Goal: Information Seeking & Learning: Learn about a topic

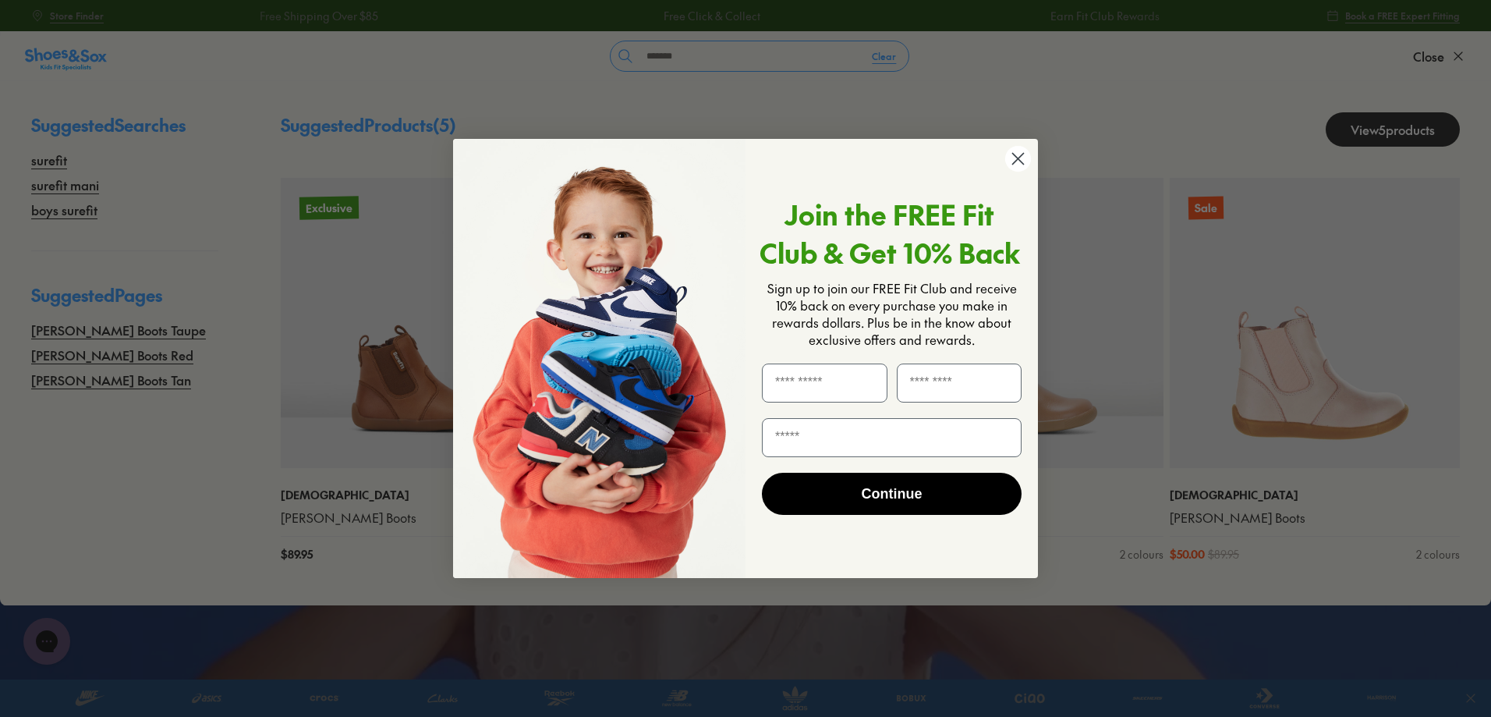
type input "*******"
click at [1021, 155] on circle "Close dialog" at bounding box center [1022, 159] width 26 height 26
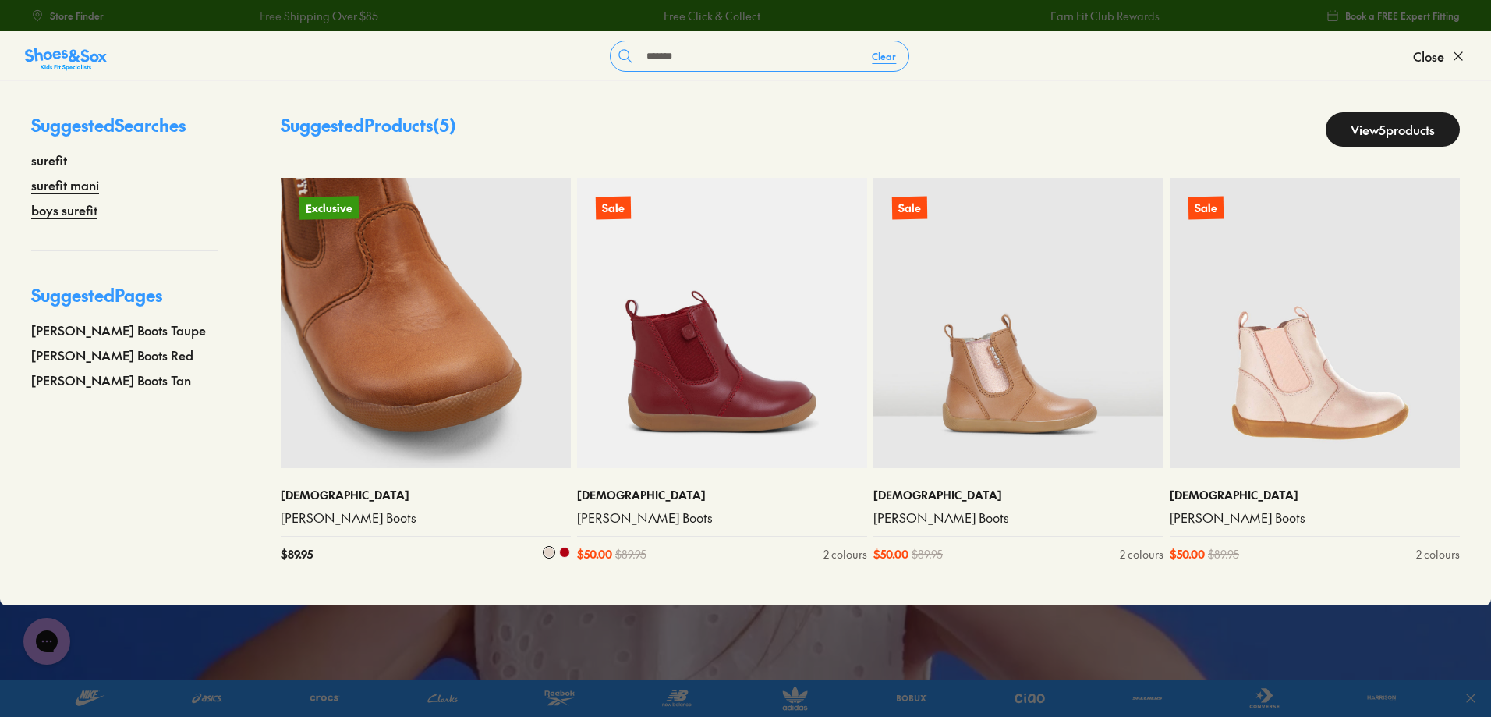
click at [445, 379] on img at bounding box center [426, 323] width 290 height 290
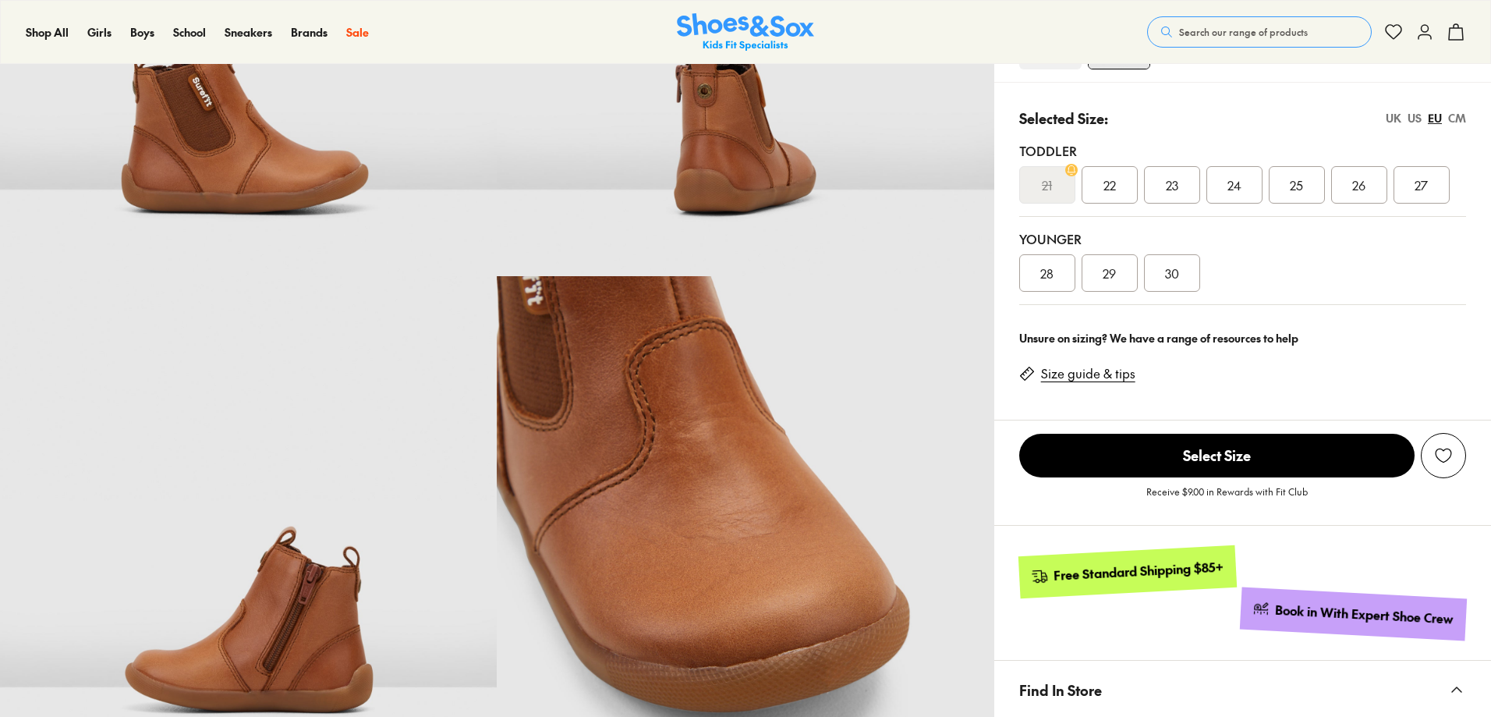
select select "*"
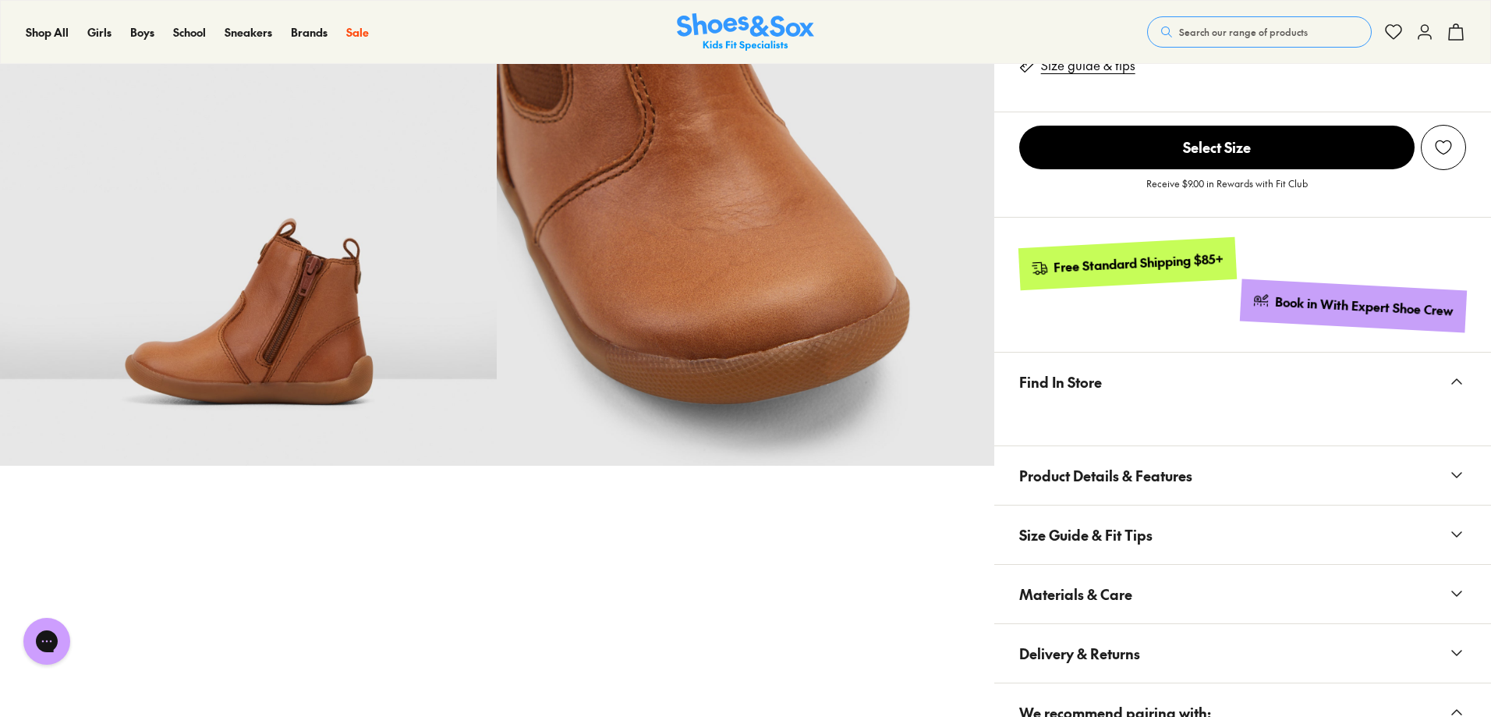
click at [1451, 534] on icon at bounding box center [1457, 534] width 19 height 19
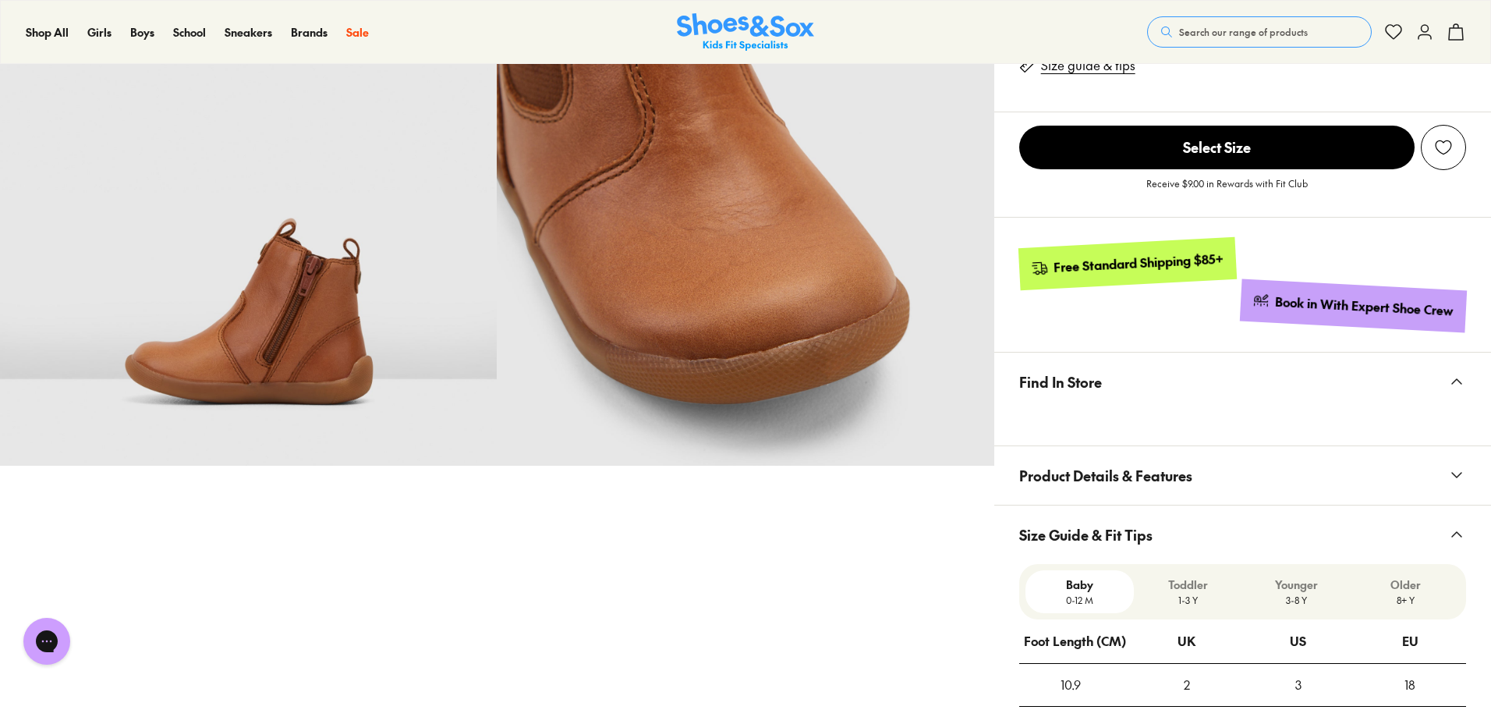
click at [1455, 479] on icon at bounding box center [1457, 475] width 19 height 19
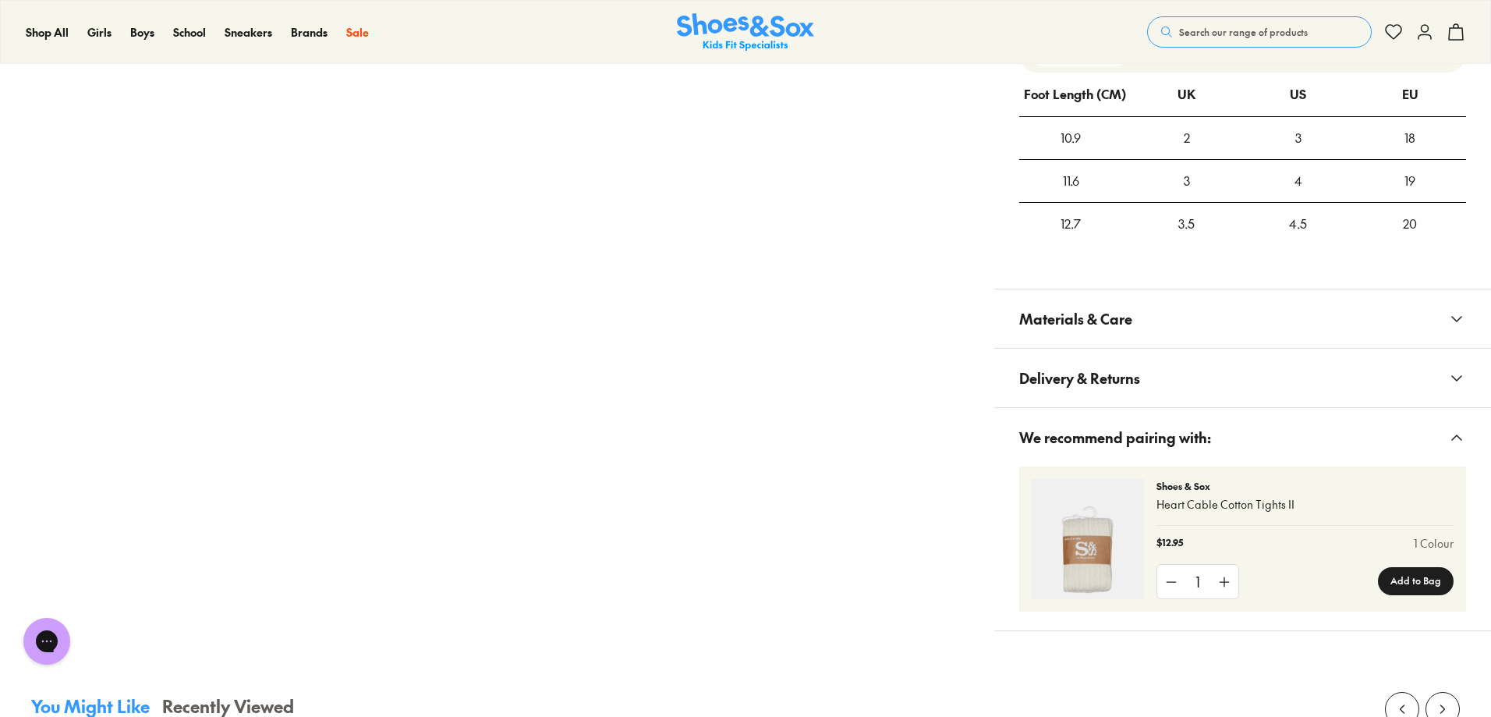
scroll to position [1326, 0]
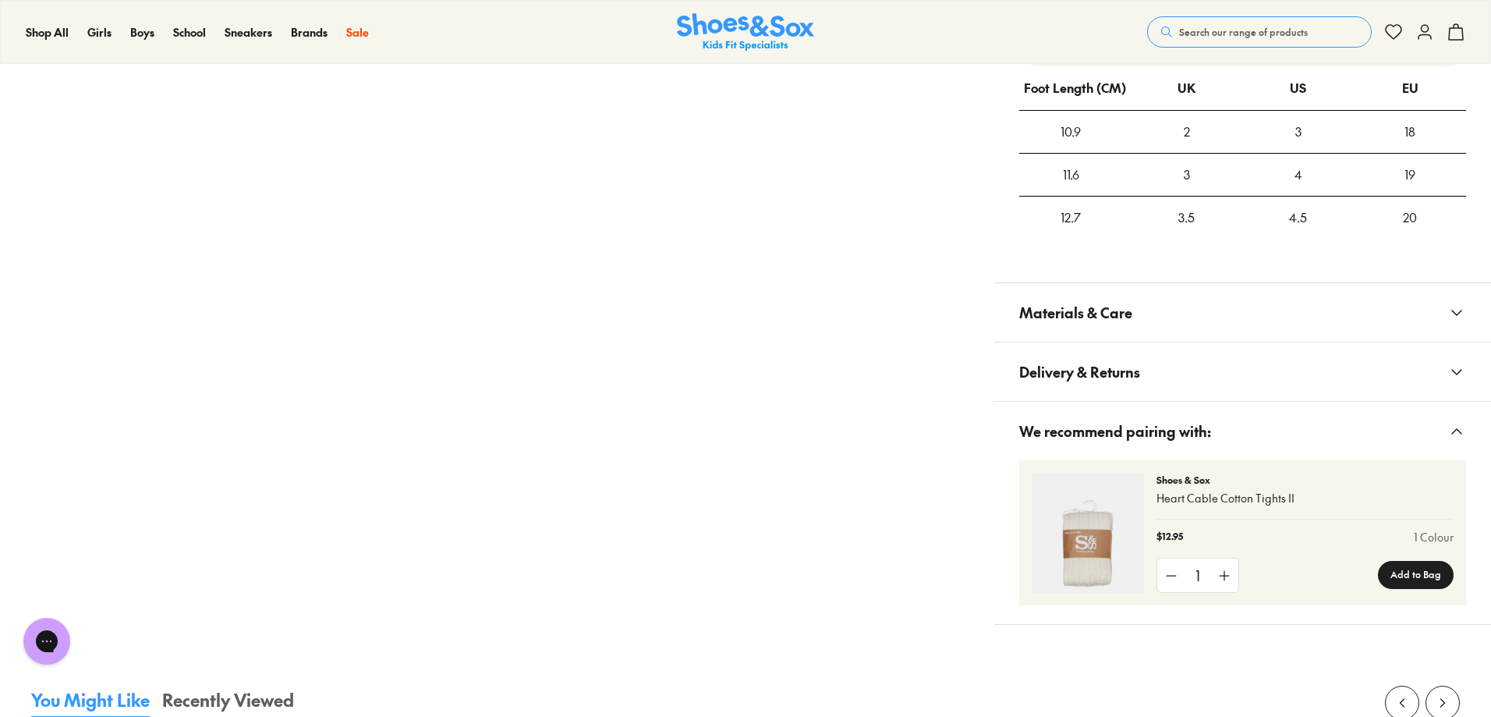
click at [1462, 311] on icon at bounding box center [1457, 312] width 19 height 19
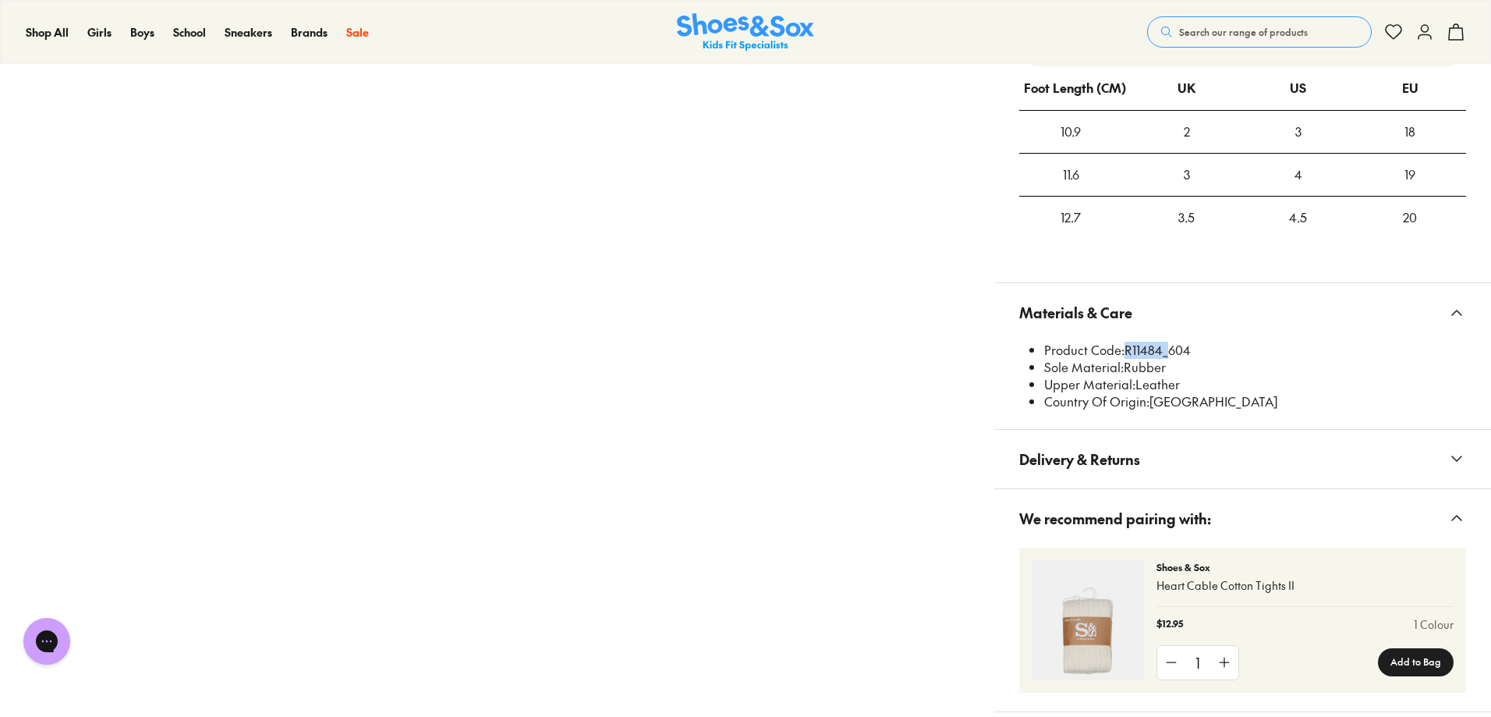
drag, startPoint x: 1124, startPoint y: 353, endPoint x: 1168, endPoint y: 350, distance: 43.8
click at [1164, 351] on li "Product Code: R11484_604" at bounding box center [1255, 350] width 422 height 17
copy li "R11484"
click at [1193, 346] on li "Product Code: R11484_604" at bounding box center [1255, 350] width 422 height 17
click at [1192, 345] on li "Product Code: R11484_604" at bounding box center [1255, 350] width 422 height 17
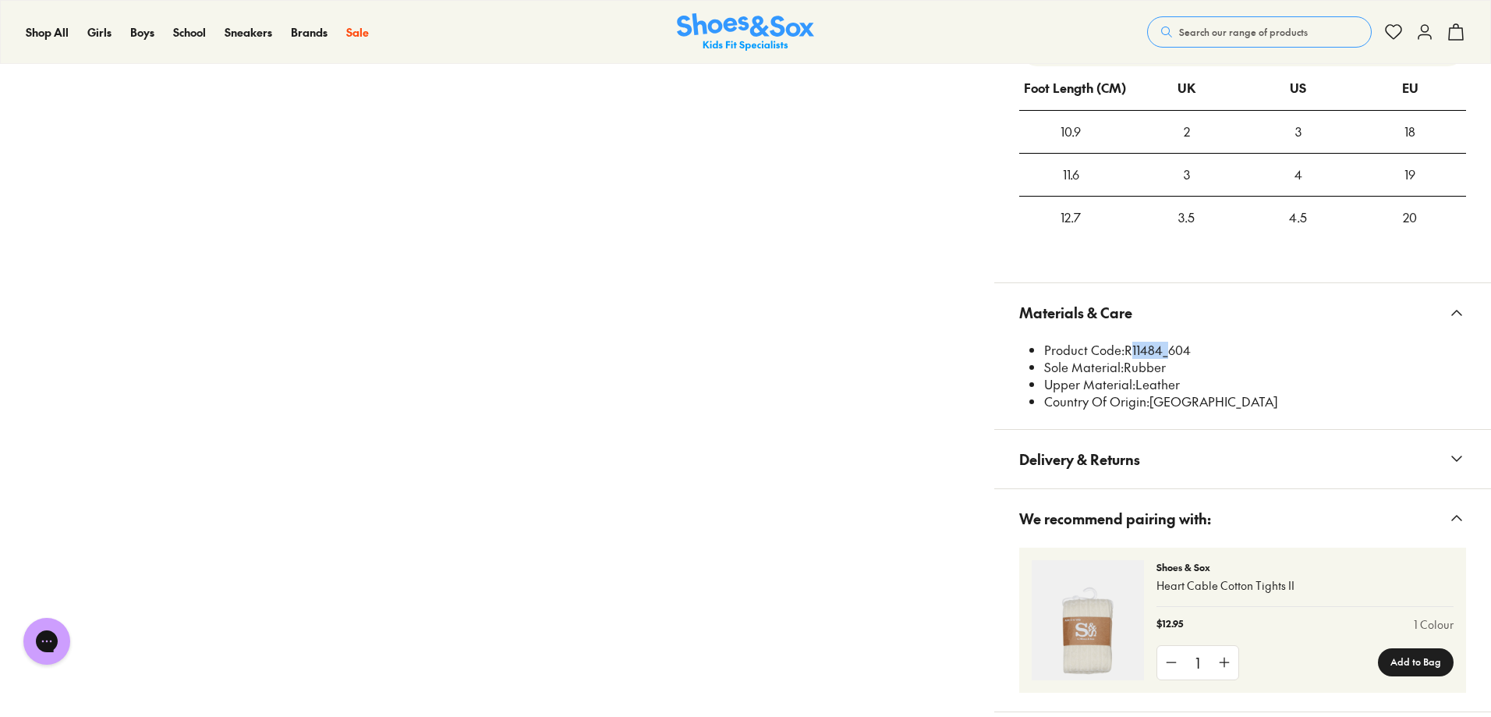
drag, startPoint x: 1164, startPoint y: 349, endPoint x: 1192, endPoint y: 360, distance: 30.1
click at [1129, 353] on li "Product Code: R11484_604" at bounding box center [1255, 350] width 422 height 17
copy li "R11484"
